Goal: Task Accomplishment & Management: Use online tool/utility

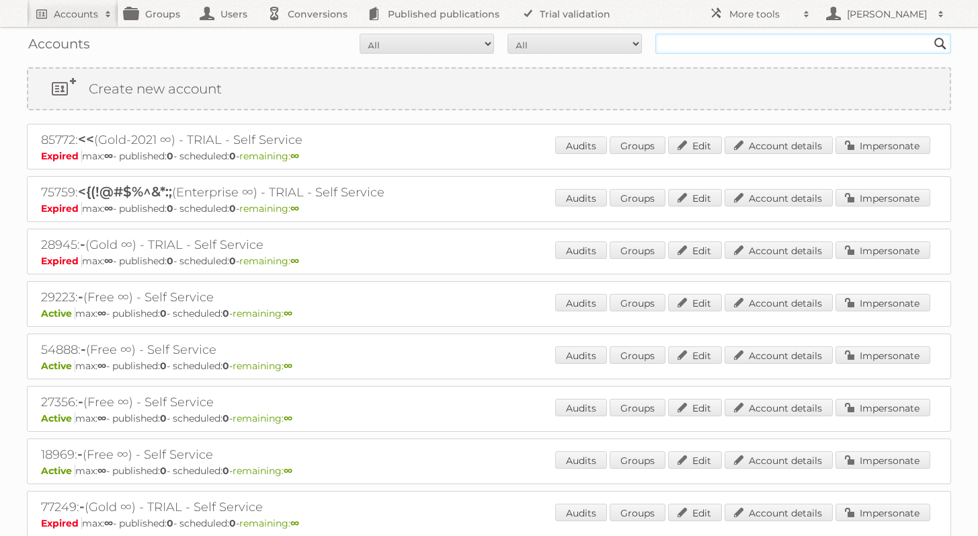
click at [680, 48] on input "text" at bounding box center [803, 44] width 296 height 20
type input "the rug company"
click at [930, 34] on input "Search" at bounding box center [940, 44] width 20 height 20
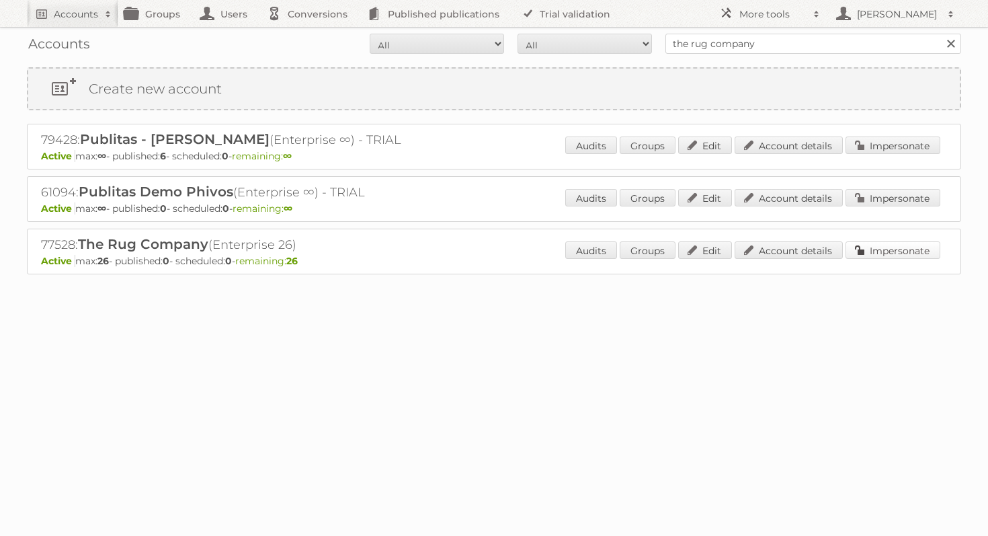
click at [919, 246] on link "Impersonate" at bounding box center [892, 249] width 95 height 17
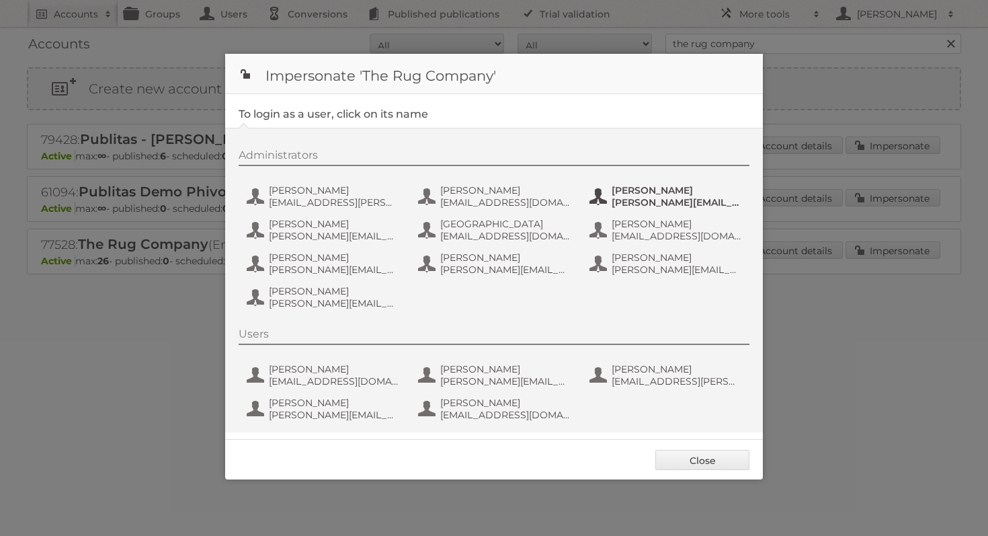
click at [642, 192] on span "Emily Stokes" at bounding box center [677, 190] width 130 height 12
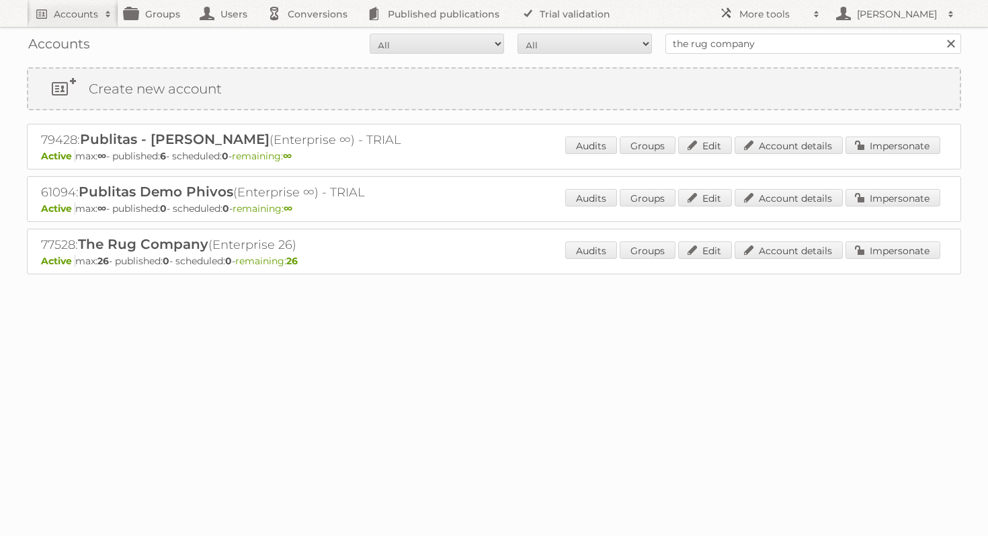
click at [914, 261] on p "Active max: 26 - published: 0 - scheduled: 0 - remaining: 26" at bounding box center [494, 261] width 906 height 12
click at [913, 261] on p "Active max: 26 - published: 0 - scheduled: 0 - remaining: 26" at bounding box center [494, 261] width 906 height 12
click at [912, 249] on link "Impersonate" at bounding box center [892, 249] width 95 height 17
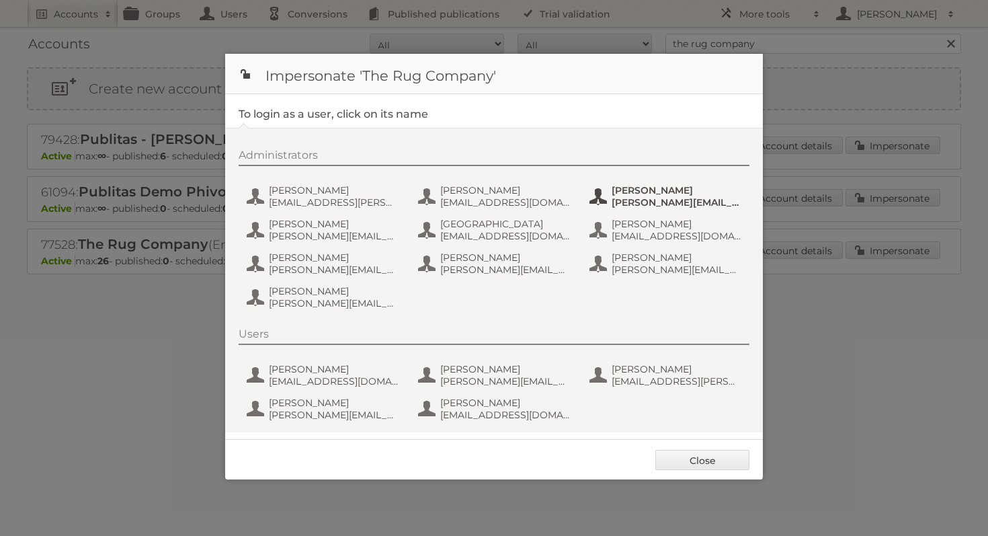
click at [638, 198] on span "emily.stokes@therugcompany.com" at bounding box center [677, 202] width 130 height 12
